Goal: Navigation & Orientation: Find specific page/section

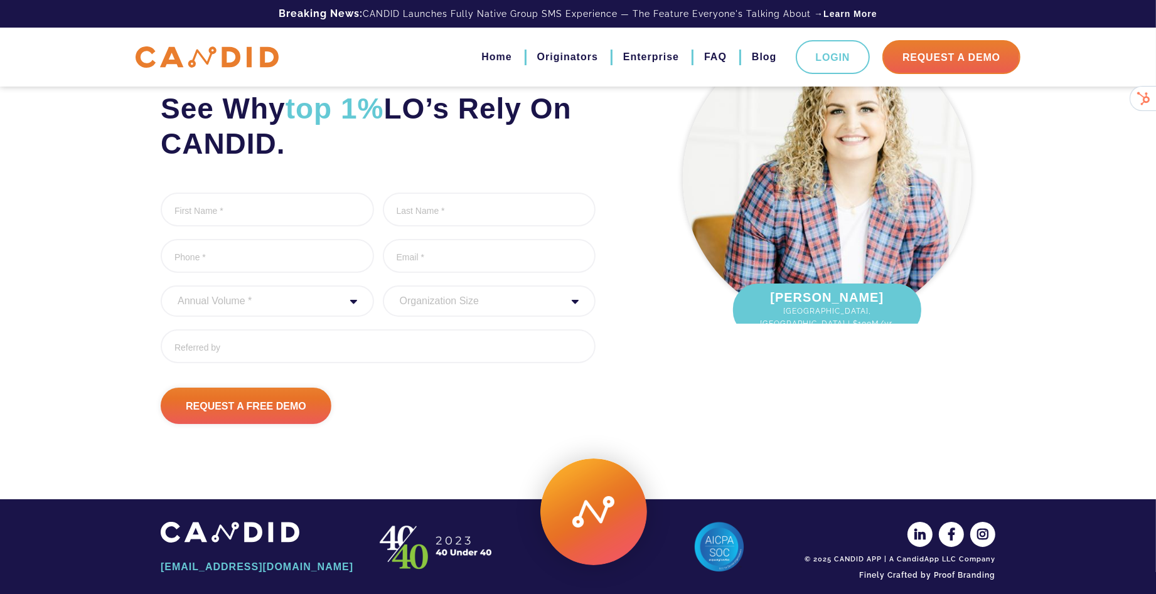
scroll to position [74, 0]
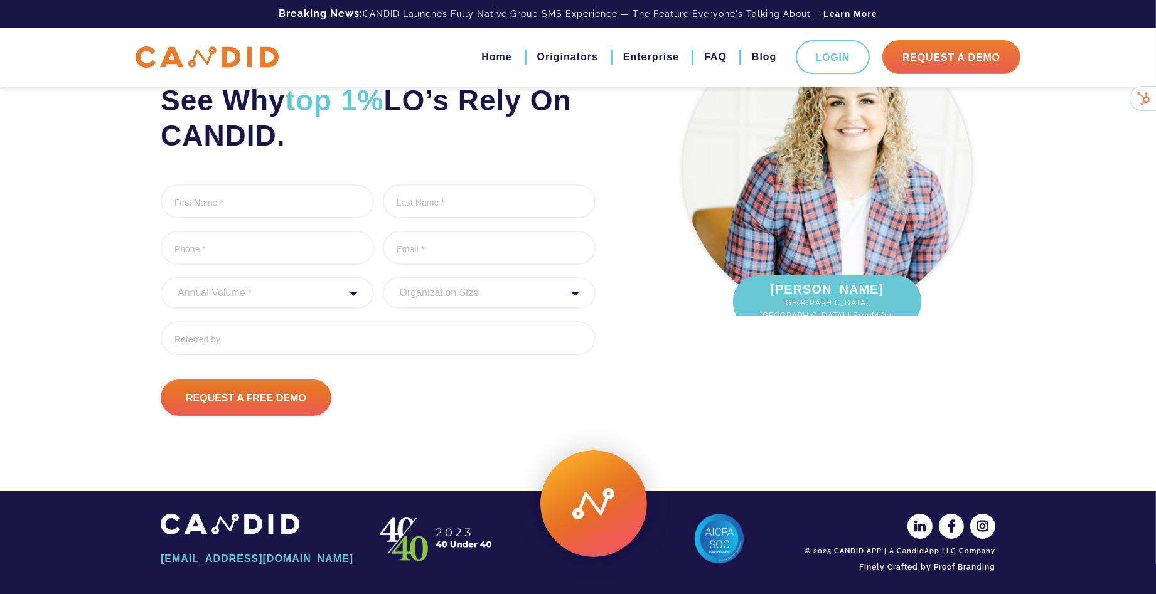
click at [299, 534] on img at bounding box center [230, 524] width 139 height 21
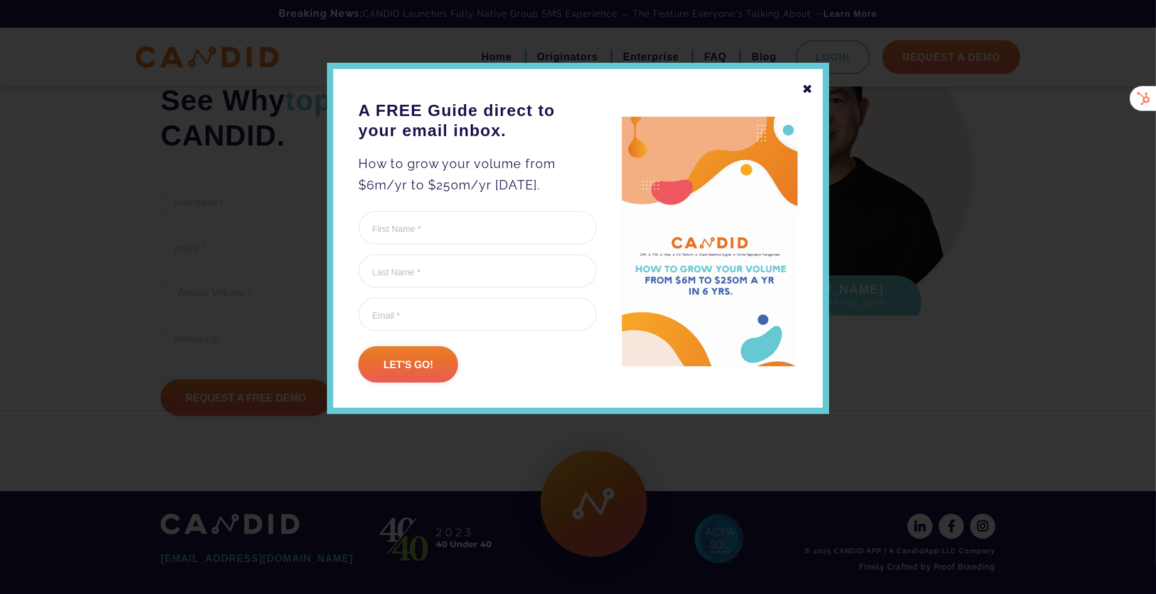
click at [807, 86] on div "✖" at bounding box center [807, 88] width 11 height 21
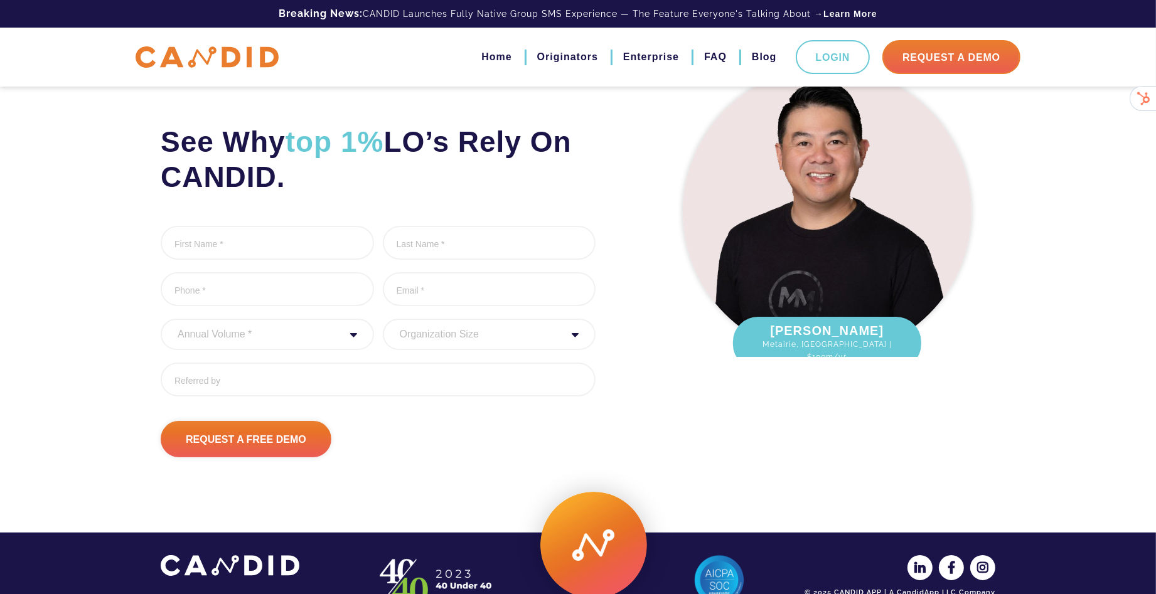
scroll to position [0, 0]
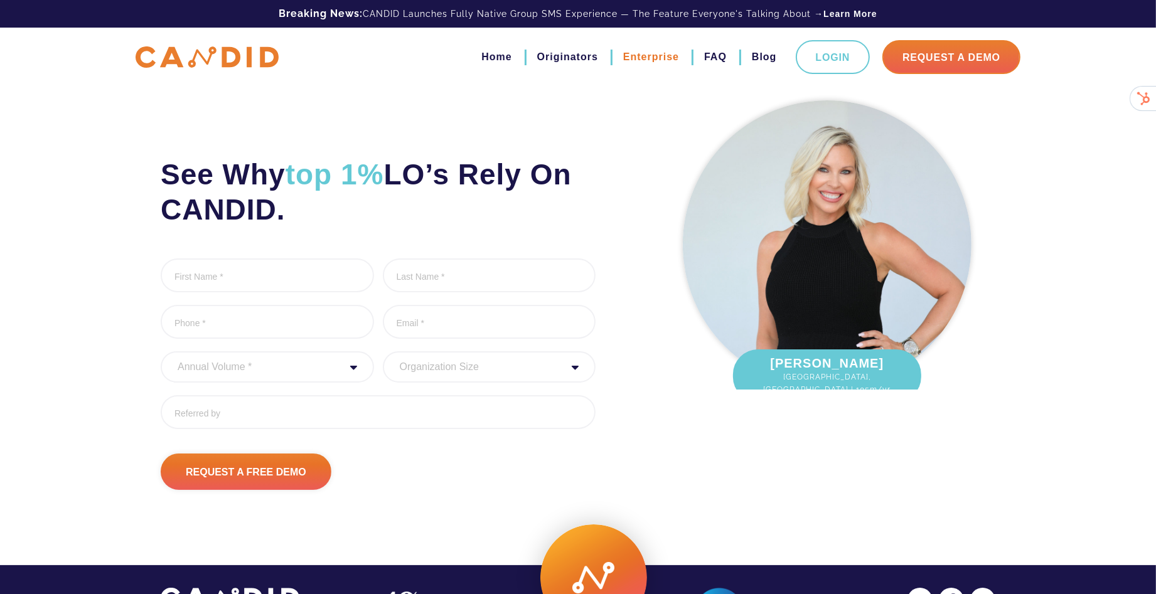
click at [665, 56] on link "Enterprise" at bounding box center [651, 56] width 56 height 21
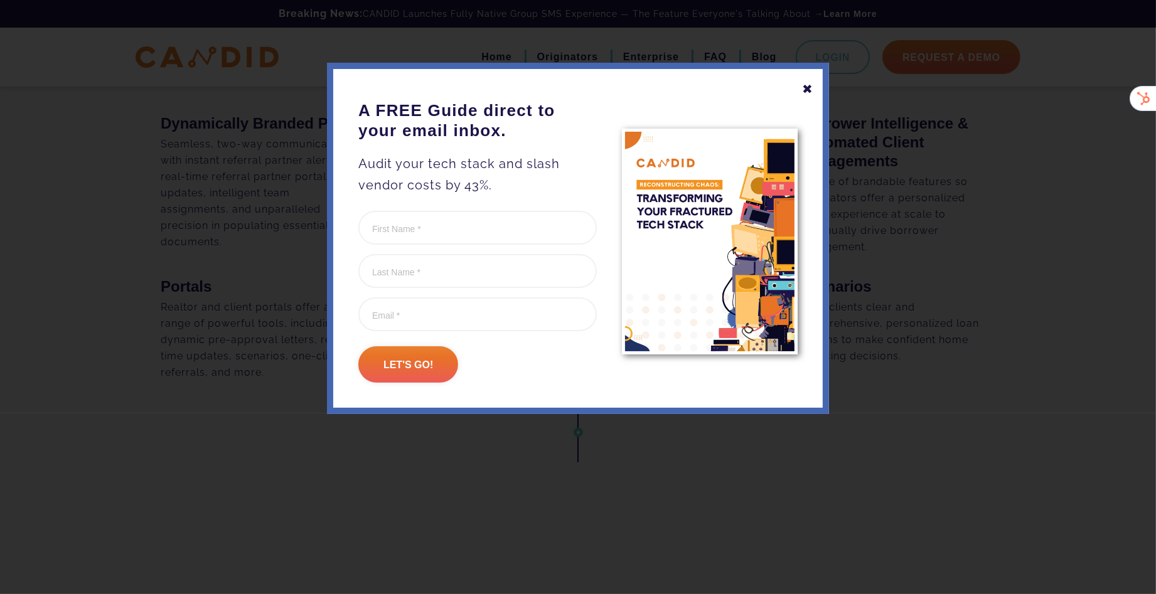
scroll to position [1045, 0]
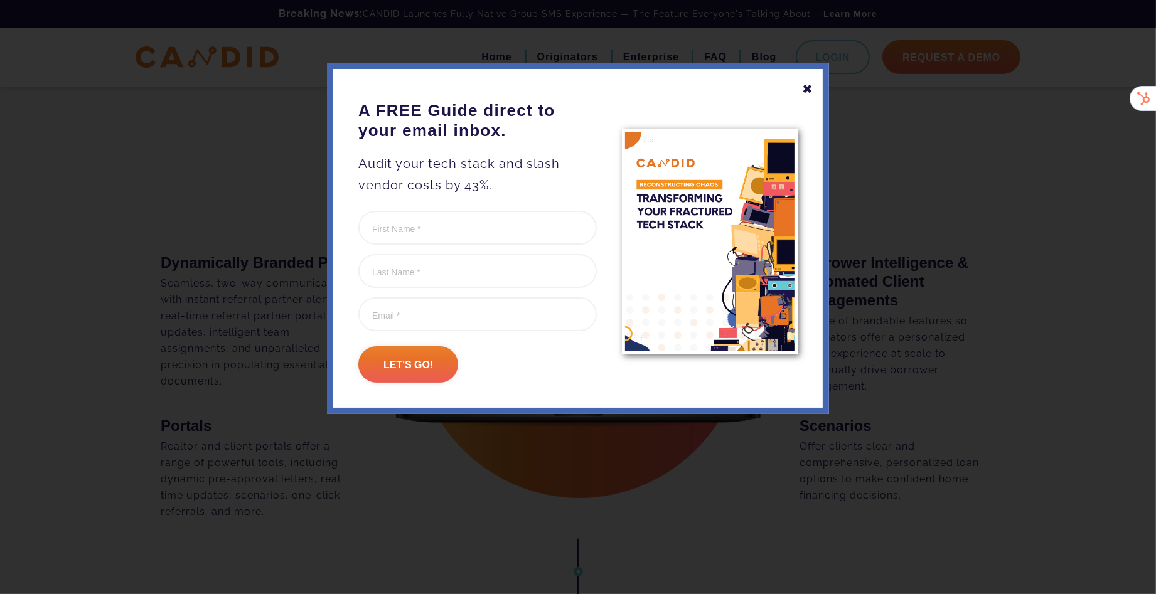
click at [809, 87] on div "✖" at bounding box center [807, 88] width 11 height 21
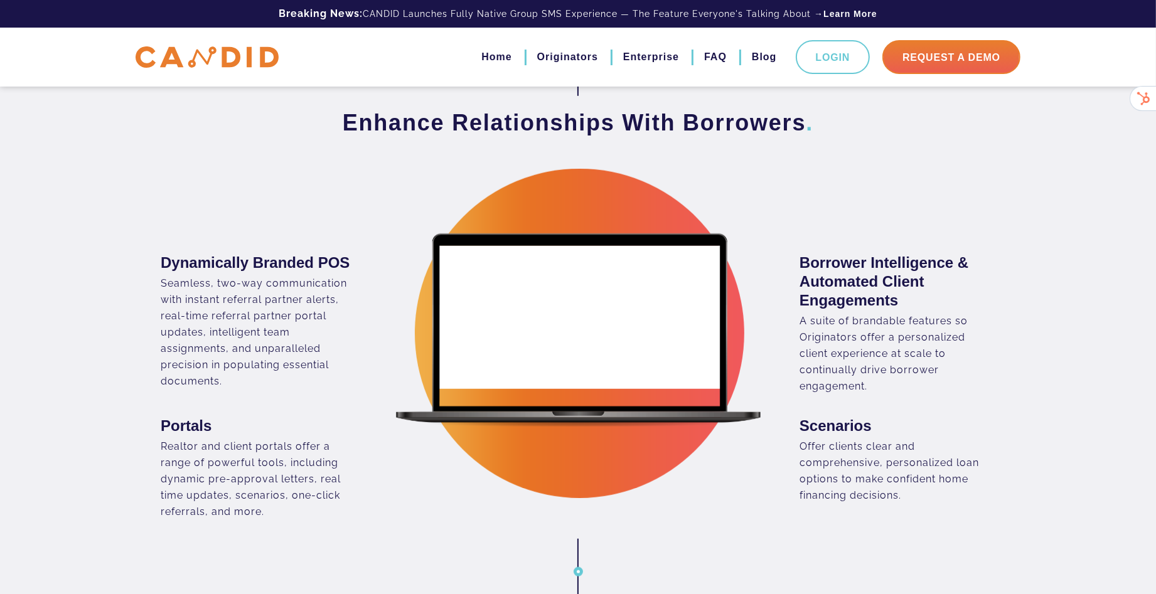
click at [859, 223] on div "Enhance Relationships With Borrowers ." at bounding box center [578, 170] width 854 height 123
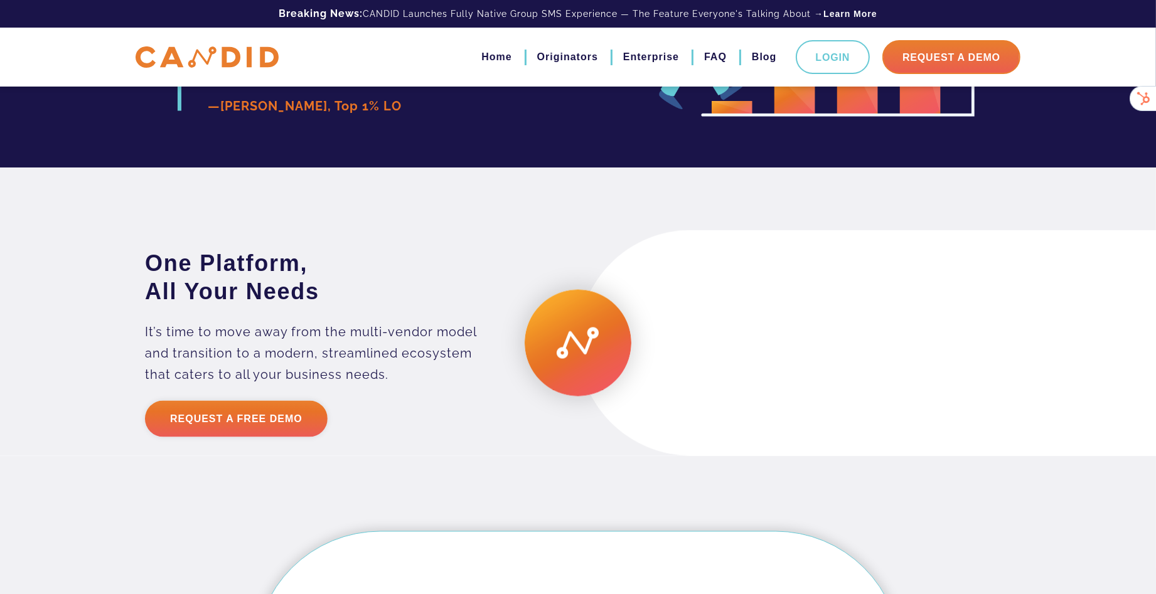
scroll to position [2289, 0]
